Goal: Information Seeking & Learning: Learn about a topic

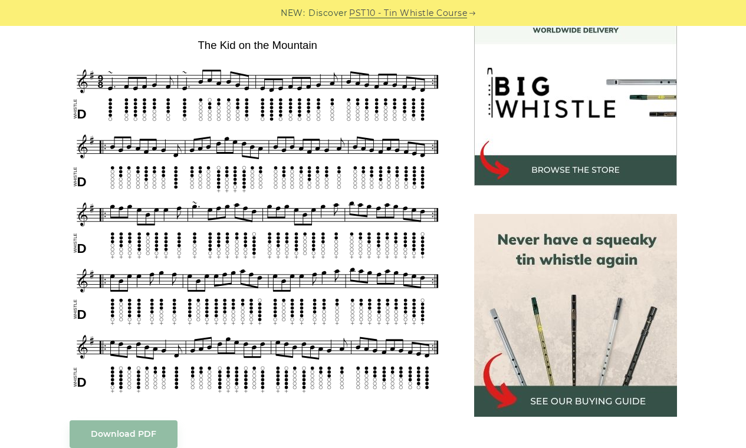
scroll to position [356, 0]
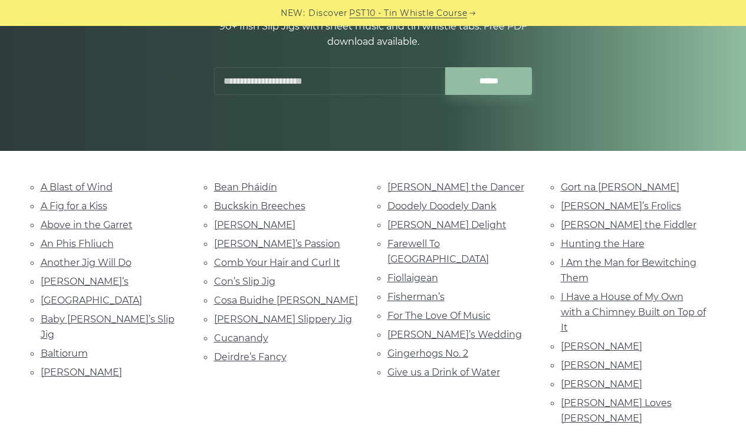
scroll to position [160, 0]
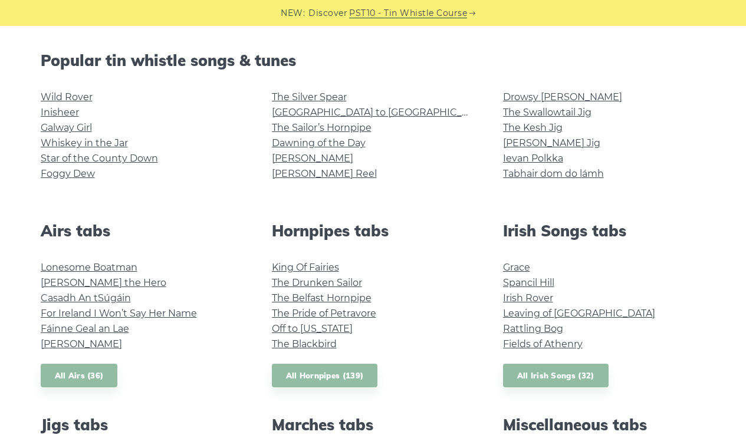
scroll to position [282, 0]
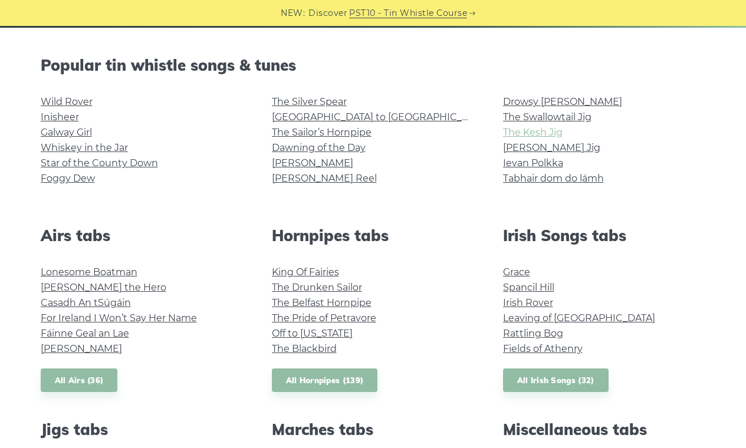
click at [543, 130] on link "The Kesh Jig" at bounding box center [533, 132] width 60 height 11
click at [540, 148] on link "[PERSON_NAME] Jig" at bounding box center [551, 147] width 97 height 11
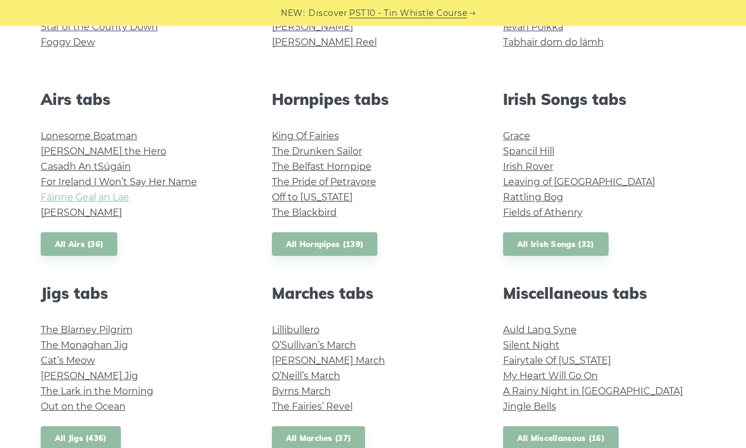
scroll to position [420, 0]
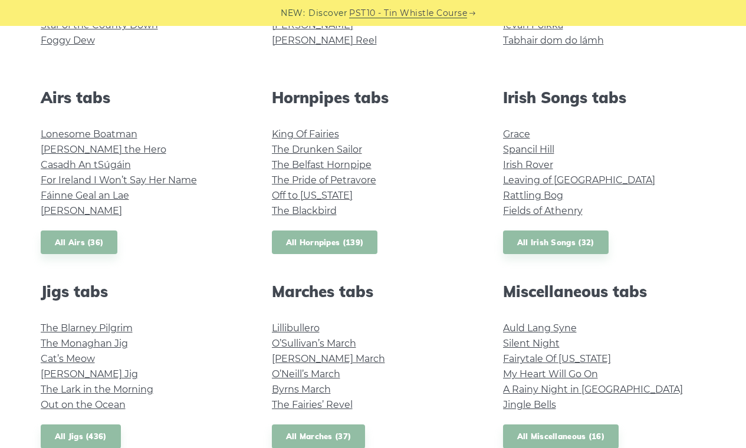
click at [334, 242] on link "All Hornpipes (139)" at bounding box center [325, 243] width 106 height 24
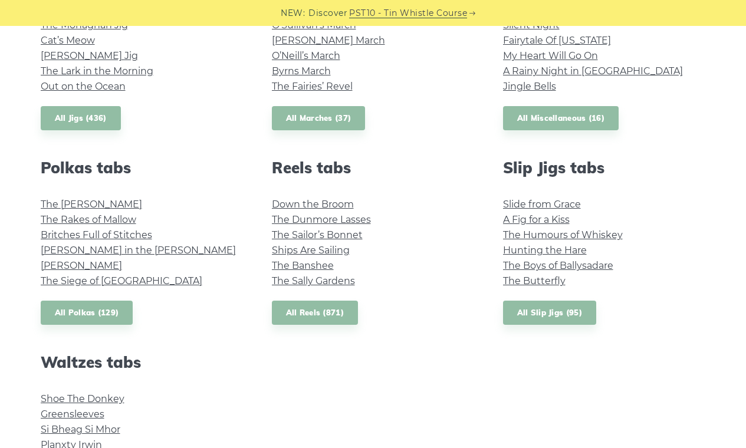
scroll to position [739, 0]
click at [556, 314] on link "All Slip Jigs (95)" at bounding box center [549, 312] width 93 height 24
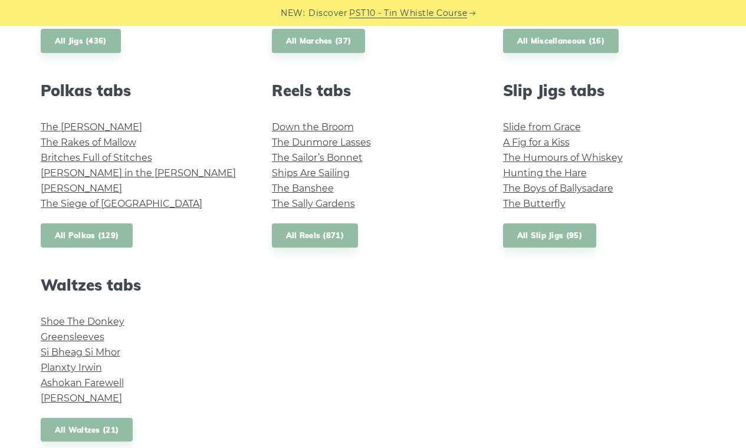
scroll to position [817, 0]
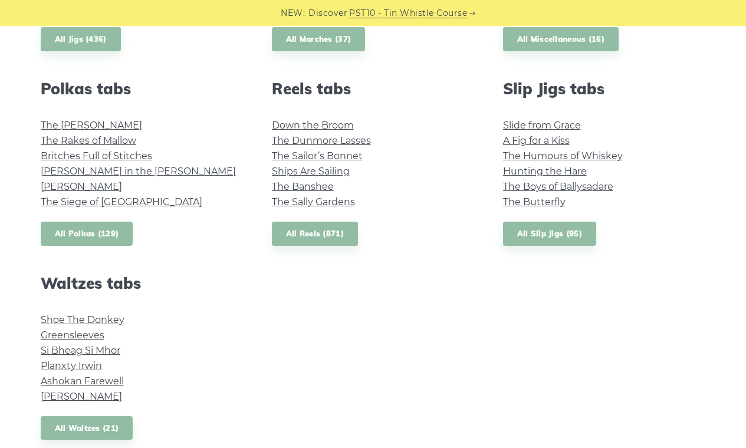
click at [84, 231] on link "All Polkas (129)" at bounding box center [87, 234] width 93 height 24
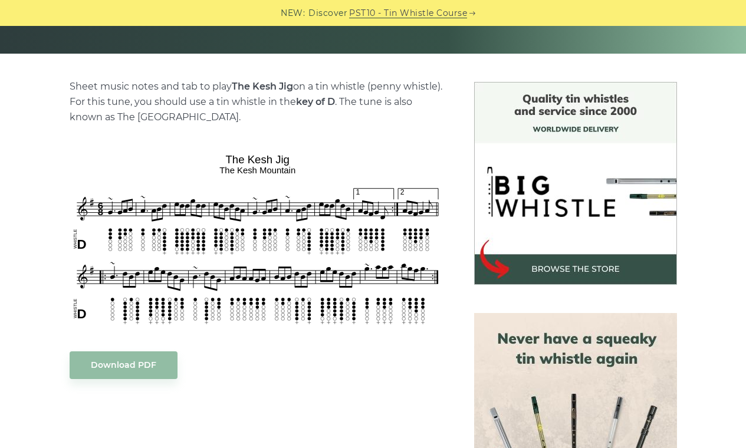
scroll to position [258, 0]
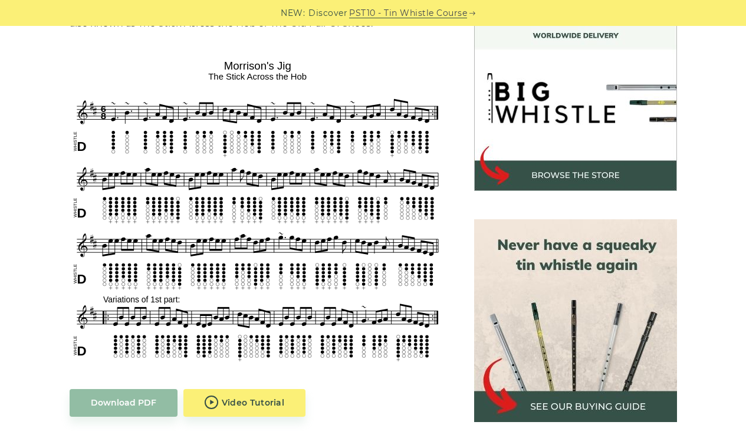
scroll to position [351, 0]
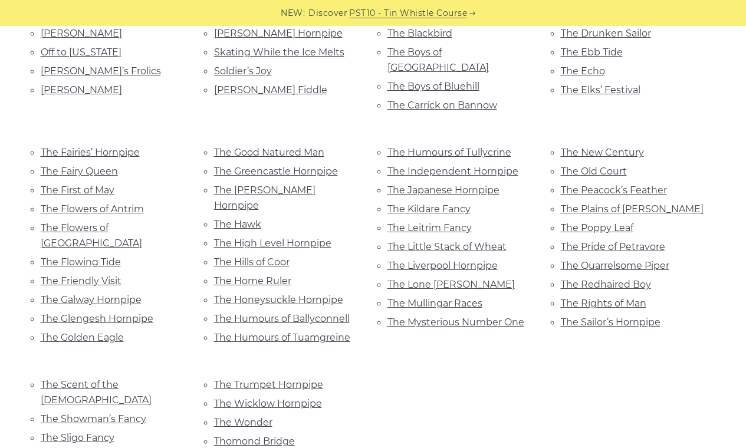
scroll to position [704, 0]
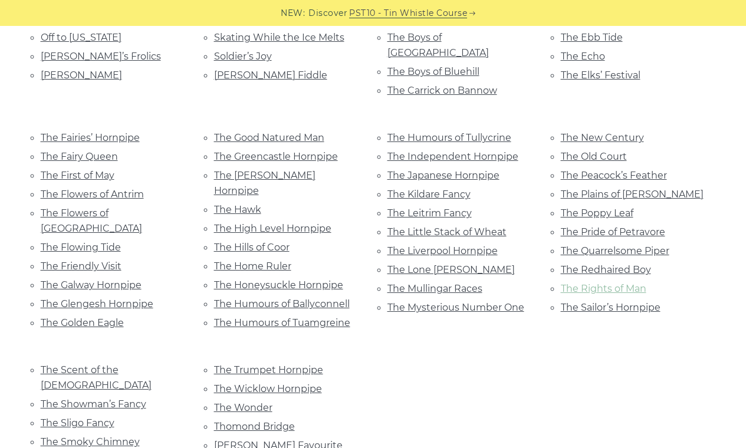
click at [592, 283] on link "The Rights of Man" at bounding box center [604, 288] width 86 height 11
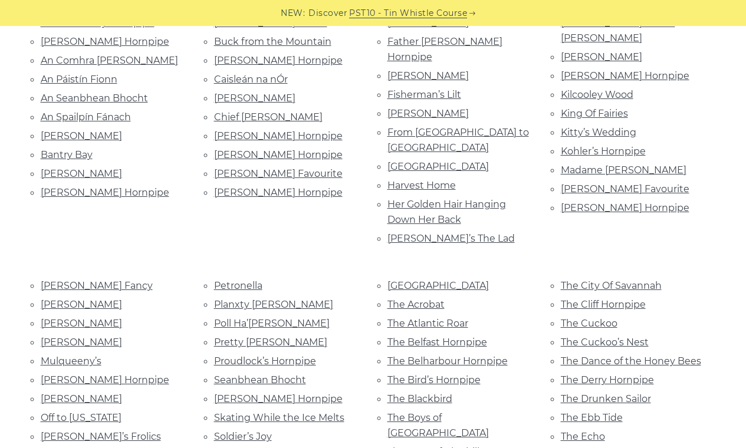
scroll to position [304, 0]
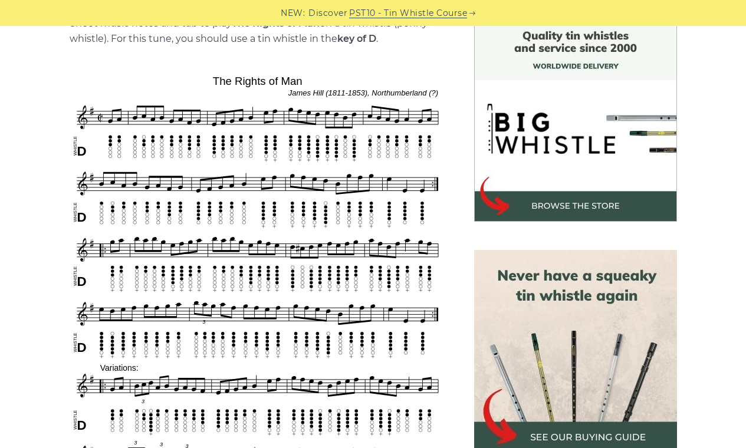
scroll to position [317, 0]
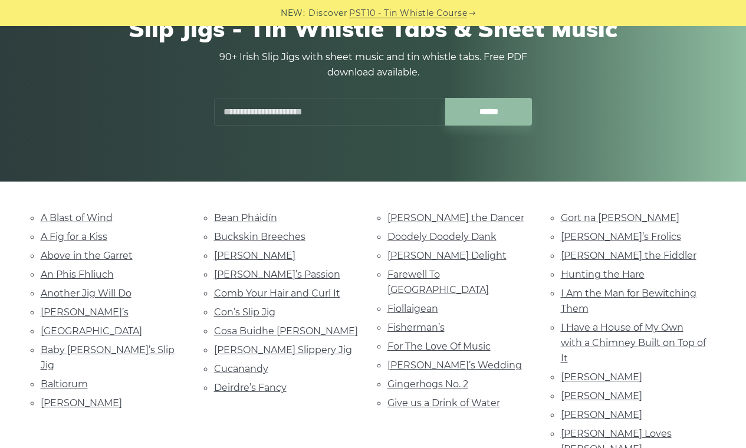
scroll to position [152, 0]
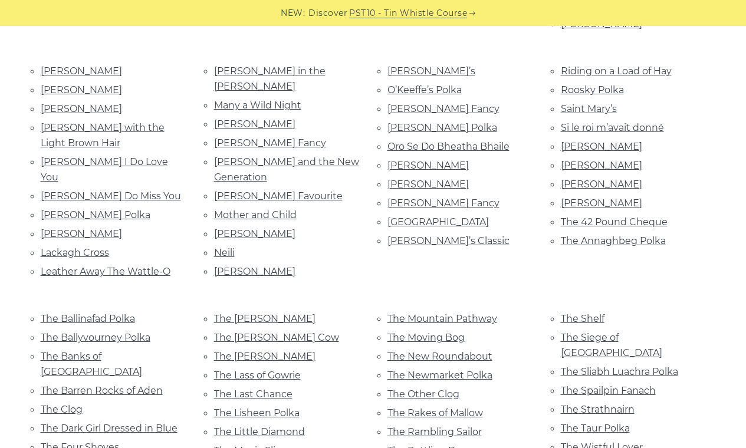
scroll to position [541, 0]
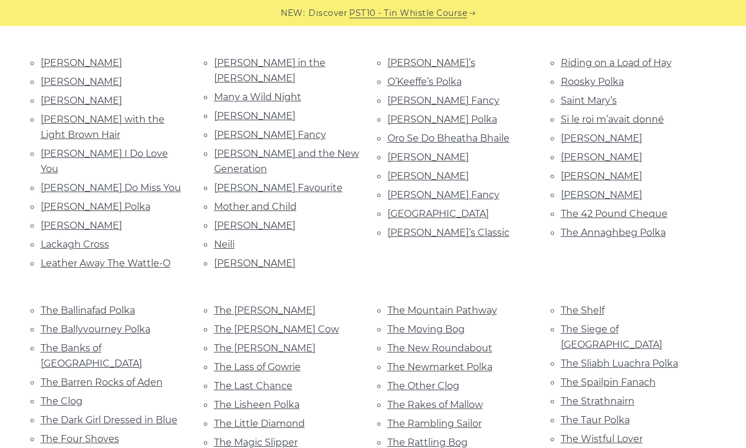
click at [257, 340] on li "The [PERSON_NAME]" at bounding box center [286, 348] width 145 height 16
click at [252, 342] on link "The [PERSON_NAME]" at bounding box center [264, 347] width 101 height 11
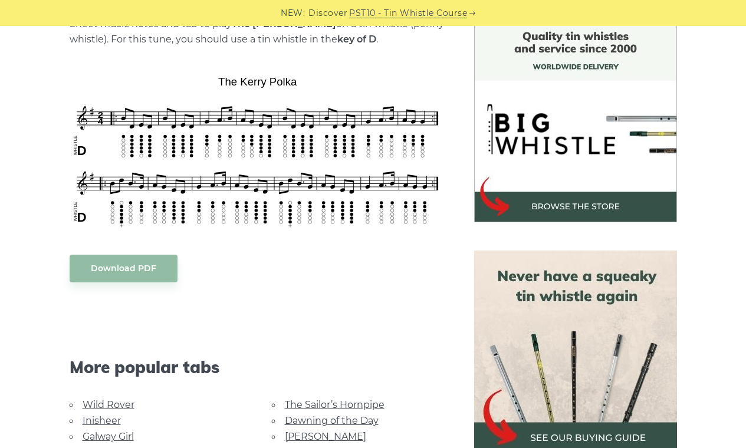
scroll to position [319, 0]
